Goal: Task Accomplishment & Management: Complete application form

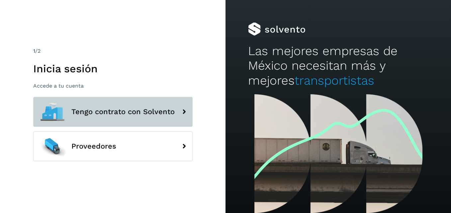
click at [137, 115] on span "Tengo contrato con Solvento" at bounding box center [122, 112] width 103 height 8
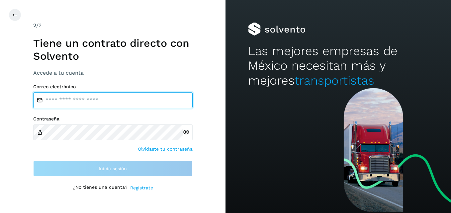
type input "**********"
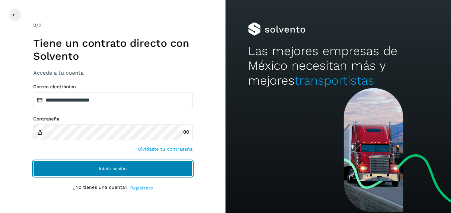
click at [114, 164] on button "Inicia sesión" at bounding box center [112, 169] width 159 height 16
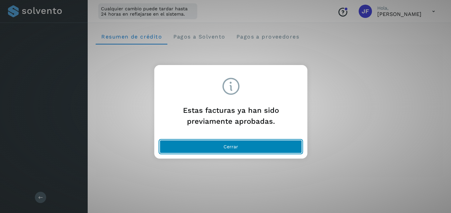
click at [263, 147] on button "Cerrar" at bounding box center [231, 146] width 142 height 13
